Goal: Information Seeking & Learning: Learn about a topic

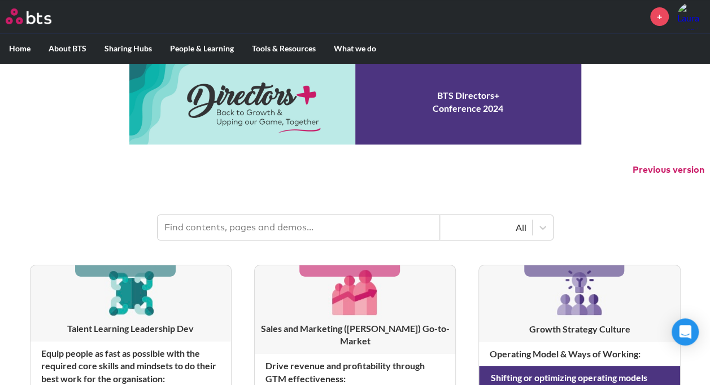
scroll to position [18, 0]
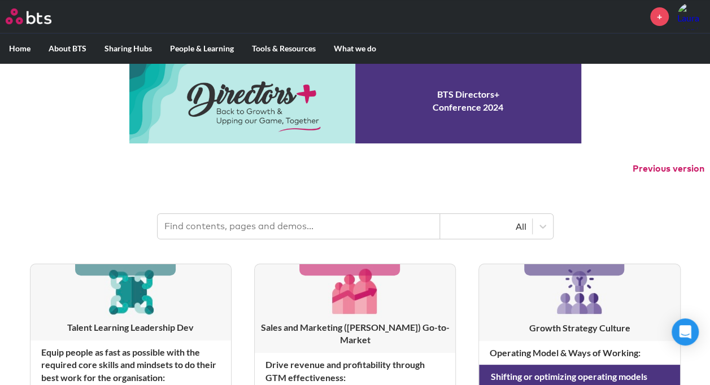
click at [272, 229] on input "text" at bounding box center [299, 226] width 282 height 25
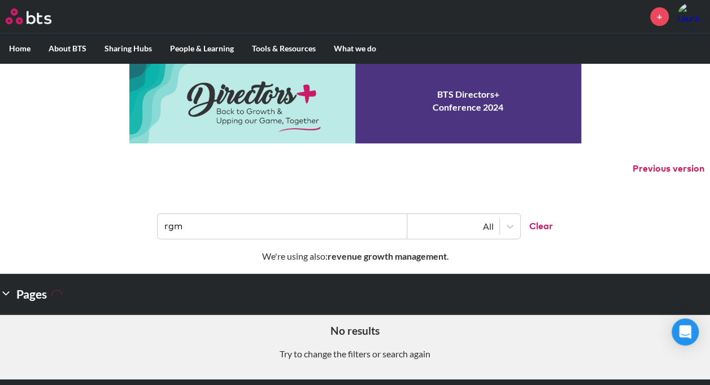
drag, startPoint x: 322, startPoint y: 229, endPoint x: 158, endPoint y: 197, distance: 167.5
click at [158, 197] on header "rgm All Clear" at bounding box center [355, 220] width 710 height 59
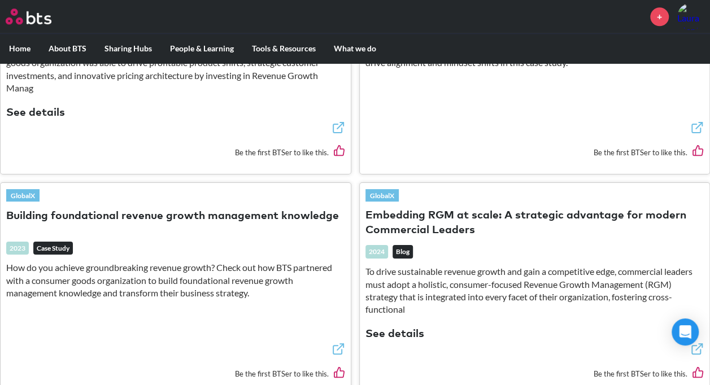
scroll to position [694, 0]
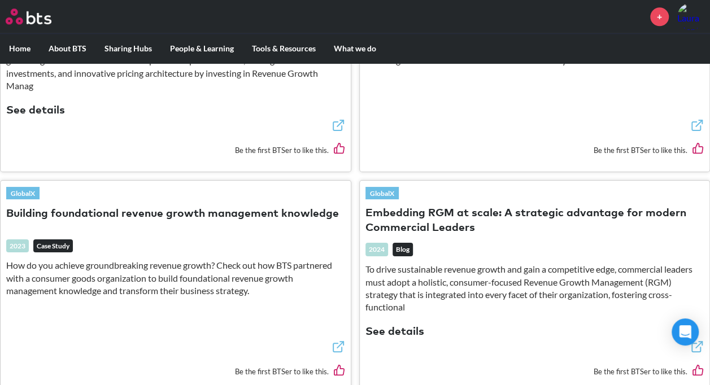
type input "revenue growth management"
click at [195, 213] on button "Building foundational revenue growth management knowledge" at bounding box center [172, 214] width 333 height 15
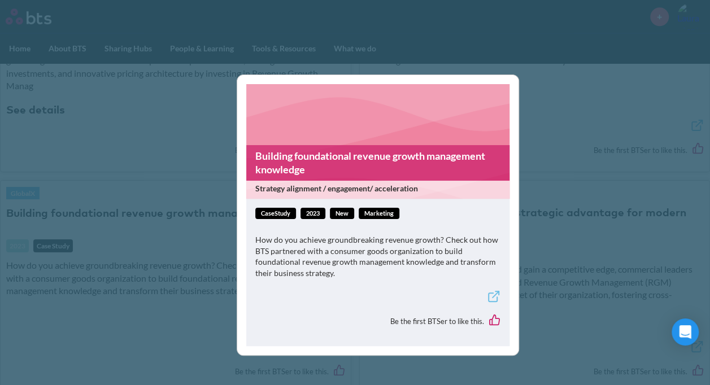
click at [491, 301] on icon at bounding box center [494, 297] width 14 height 14
click at [535, 229] on div "Building foundational revenue growth management knowledge Strategy alignment / …" at bounding box center [355, 192] width 710 height 385
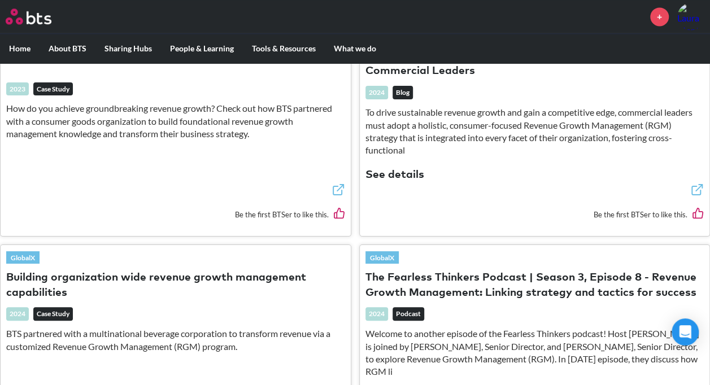
scroll to position [896, 0]
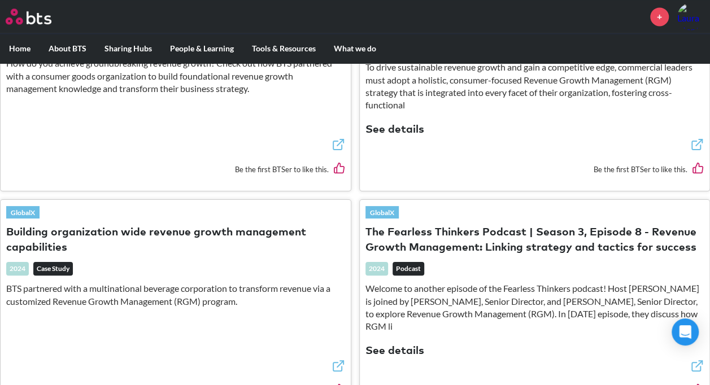
click at [206, 239] on button "Building organization wide revenue growth management capabilities" at bounding box center [175, 240] width 339 height 30
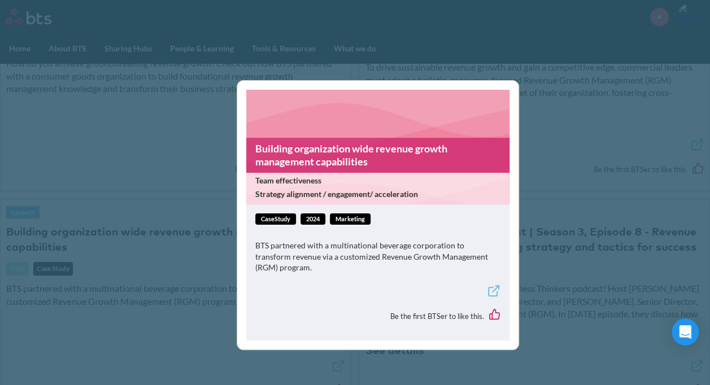
click at [496, 287] on icon at bounding box center [494, 291] width 14 height 14
